Goal: Task Accomplishment & Management: Use online tool/utility

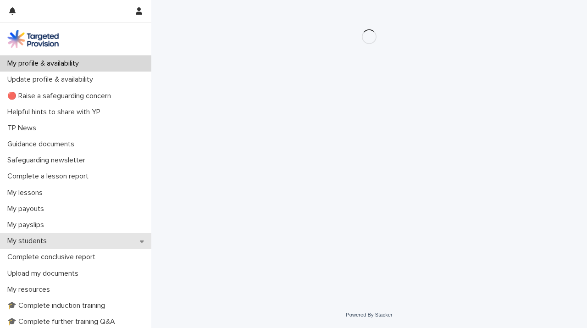
click at [53, 240] on p "My students" at bounding box center [29, 241] width 50 height 9
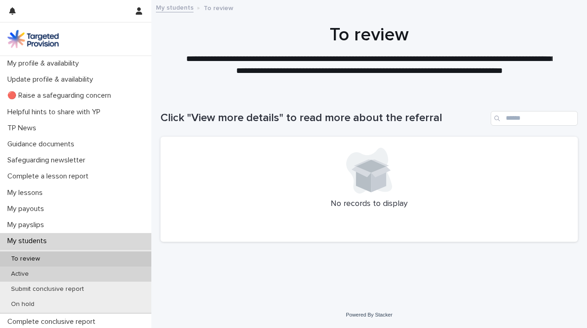
click at [26, 272] on p "Active" at bounding box center [20, 274] width 33 height 8
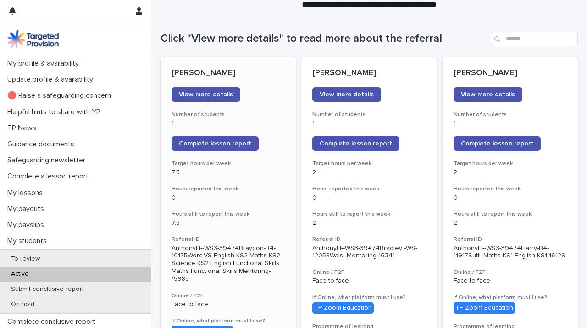
scroll to position [74, 0]
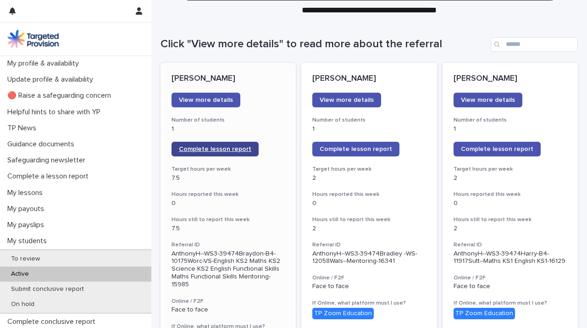
click at [192, 146] on span "Complete lesson report" at bounding box center [215, 149] width 72 height 6
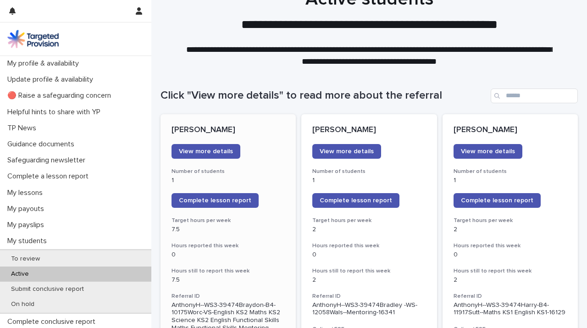
scroll to position [0, 0]
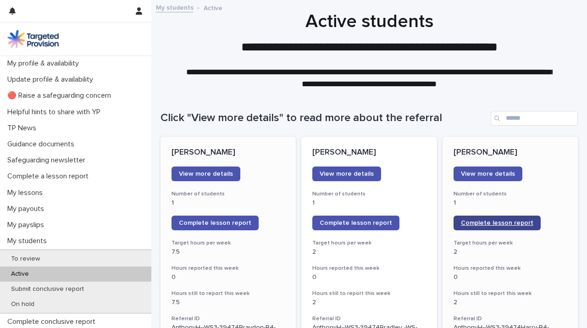
click at [474, 223] on span "Complete lesson report" at bounding box center [497, 223] width 72 height 6
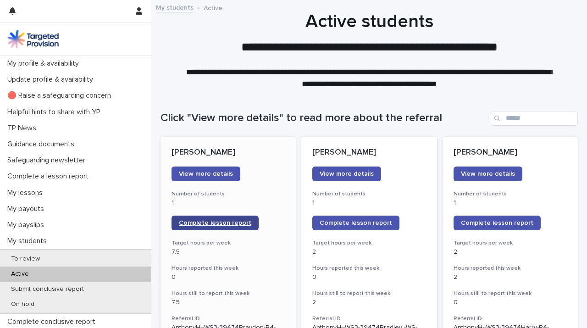
click at [200, 218] on link "Complete lesson report" at bounding box center [214, 223] width 87 height 15
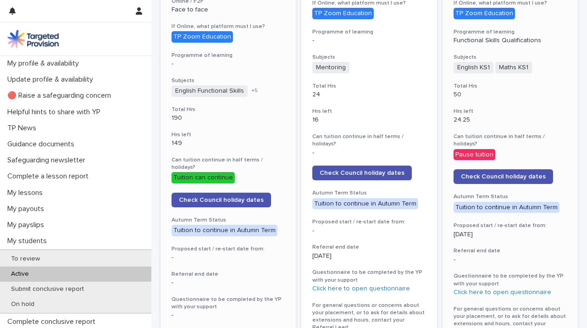
scroll to position [372, 0]
